Goal: Information Seeking & Learning: Learn about a topic

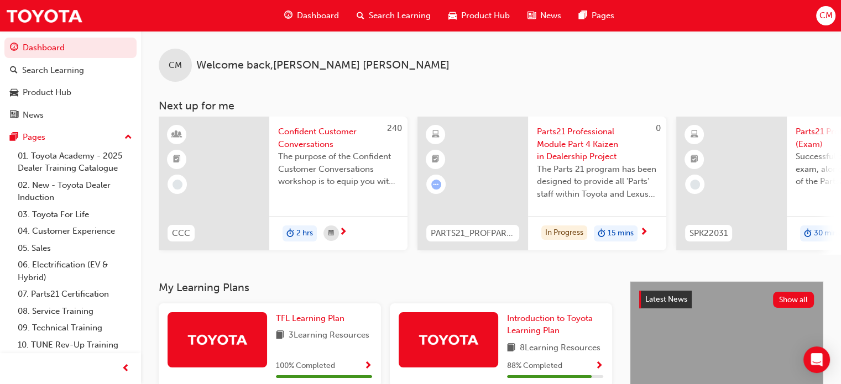
click at [577, 132] on span "Parts21 Professional Module Part 4 Kaizen in Dealership Project" at bounding box center [597, 145] width 121 height 38
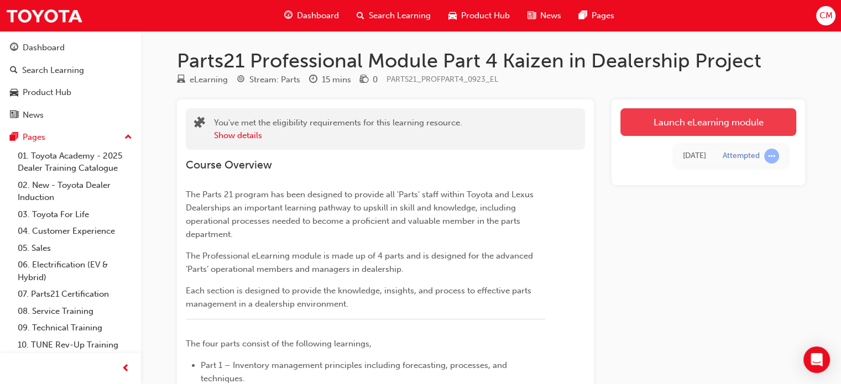
click at [675, 122] on link "Launch eLearning module" at bounding box center [709, 122] width 176 height 28
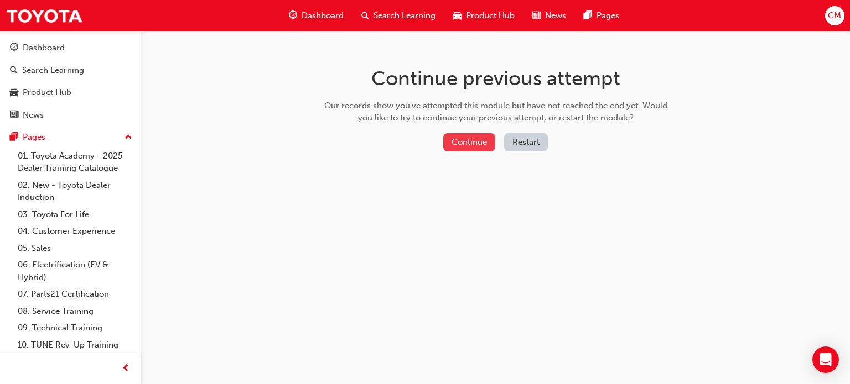
click at [465, 138] on button "Continue" at bounding box center [469, 142] width 52 height 18
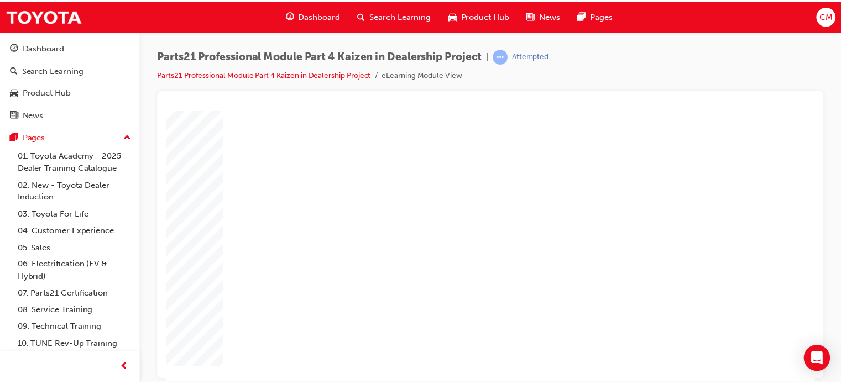
scroll to position [86, 0]
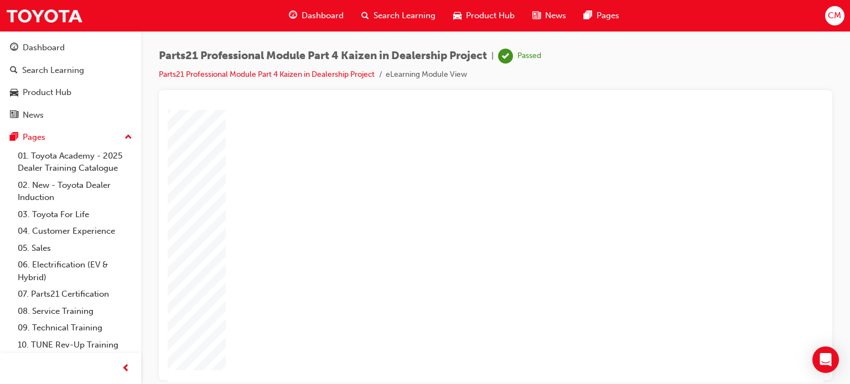
click at [306, 19] on span "Dashboard" at bounding box center [322, 15] width 42 height 13
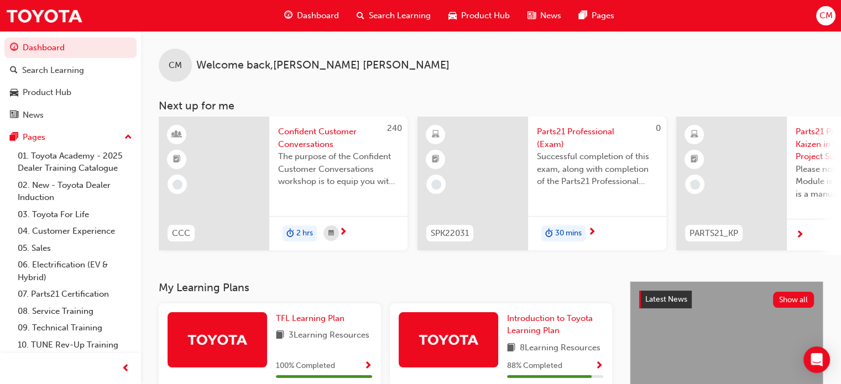
click at [556, 131] on span "Parts21 Professional (Exam)" at bounding box center [597, 138] width 121 height 25
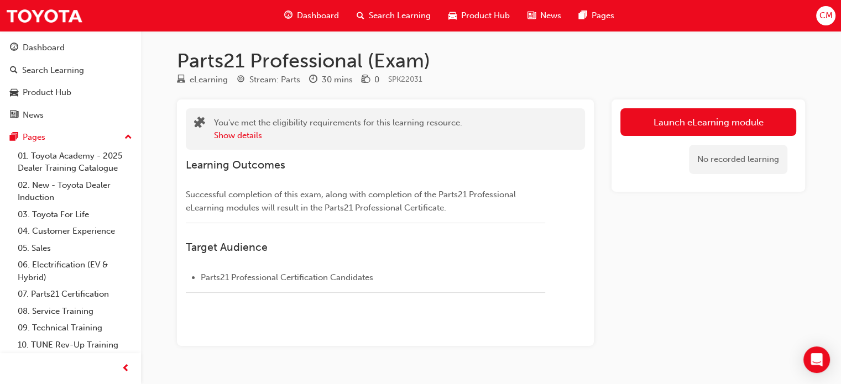
click at [321, 11] on span "Dashboard" at bounding box center [318, 15] width 42 height 13
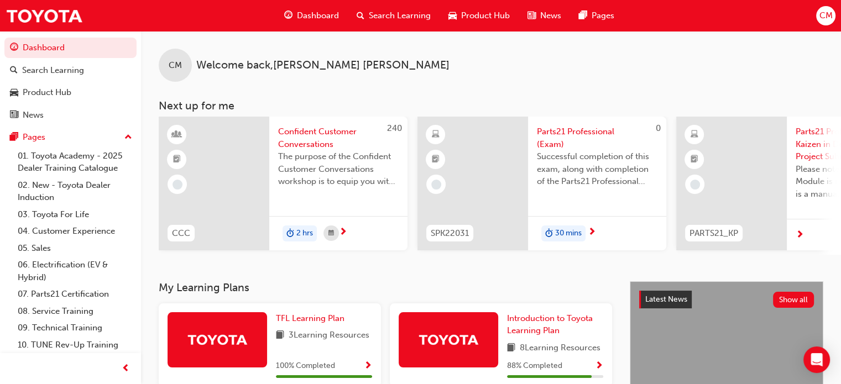
click at [310, 134] on span "Confident Customer Conversations" at bounding box center [338, 138] width 121 height 25
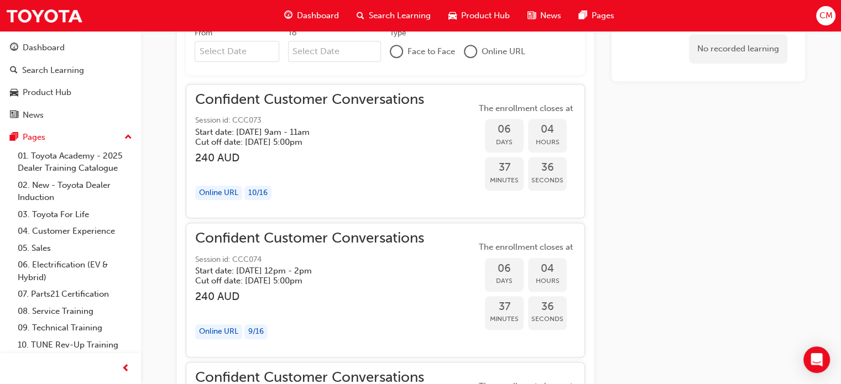
scroll to position [821, 0]
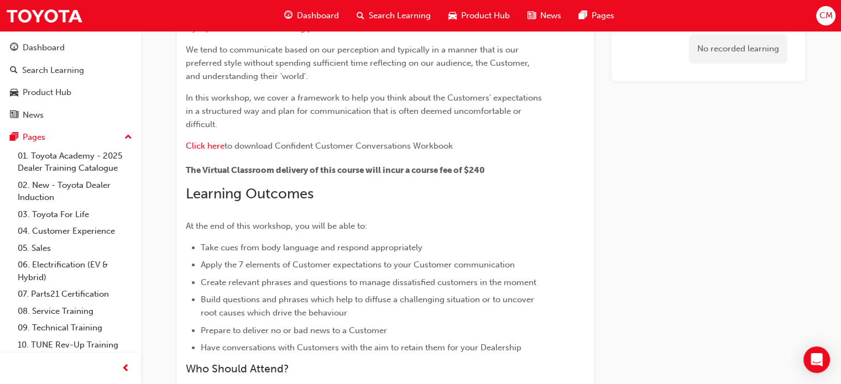
click at [299, 8] on div "Dashboard" at bounding box center [311, 15] width 72 height 23
